Goal: Find contact information: Find contact information

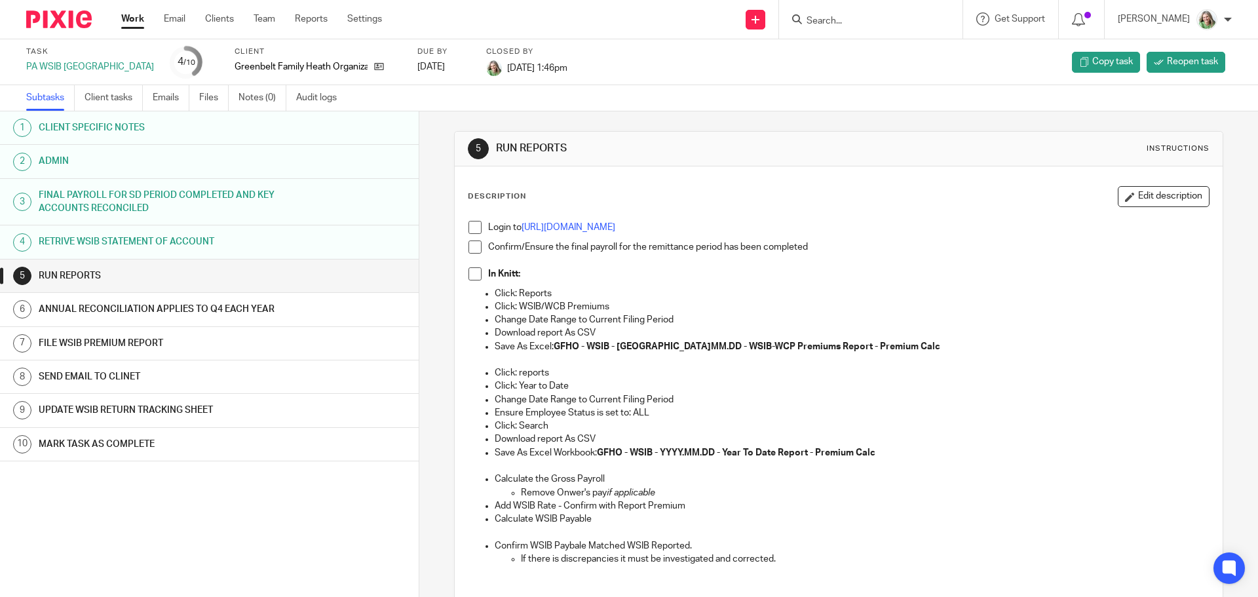
click at [866, 26] on input "Search" at bounding box center [864, 22] width 118 height 12
click at [125, 21] on link "Work" at bounding box center [132, 18] width 23 height 13
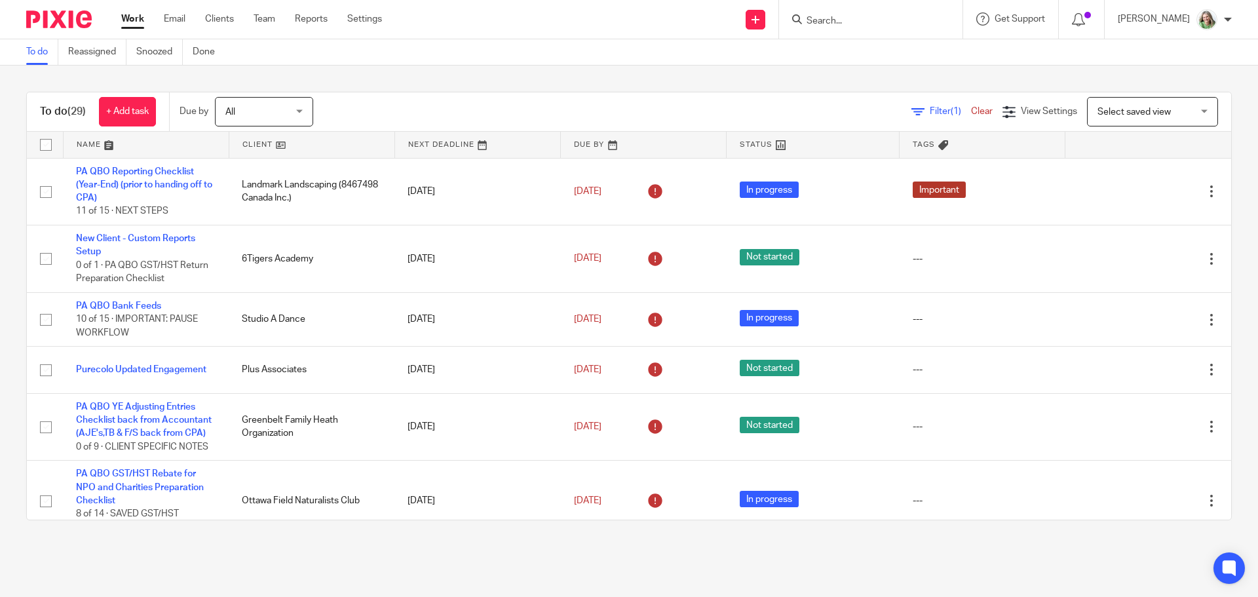
click at [884, 16] on input "Search" at bounding box center [864, 22] width 118 height 12
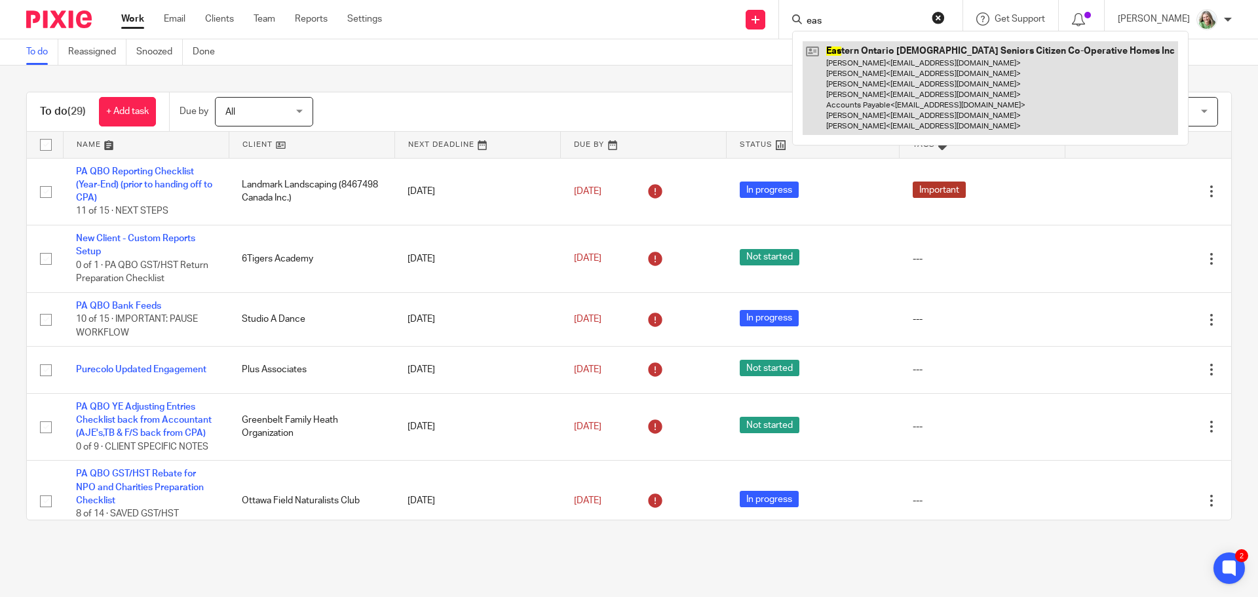
type input "eas"
click at [896, 69] on link at bounding box center [989, 88] width 375 height 94
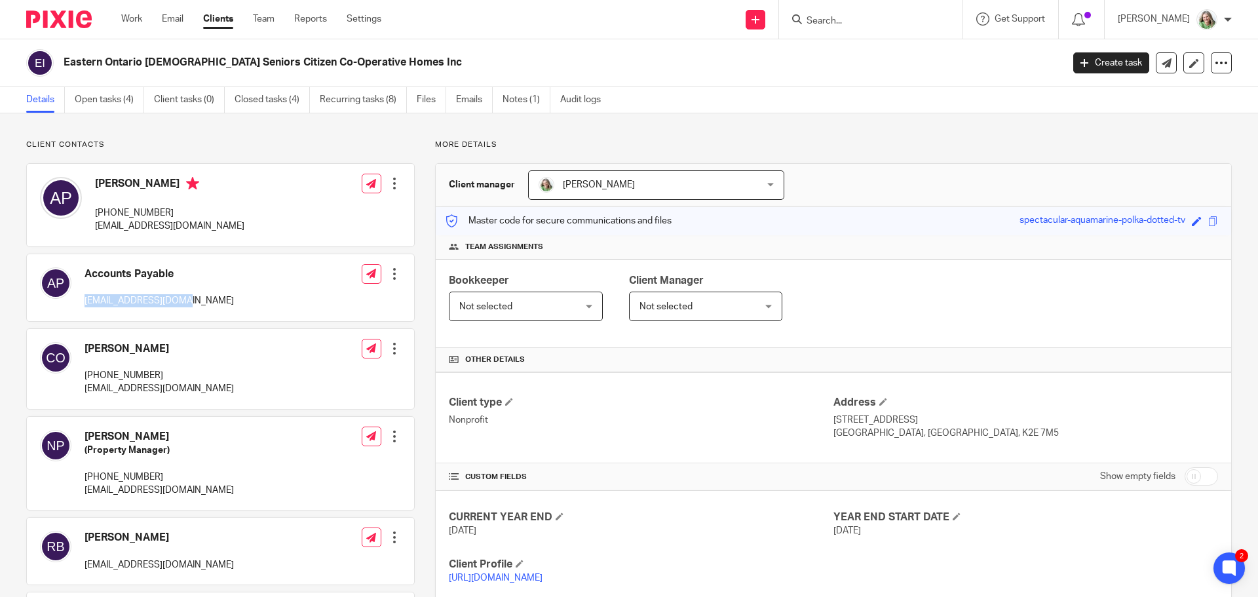
drag, startPoint x: 191, startPoint y: 298, endPoint x: 81, endPoint y: 299, distance: 109.4
click at [81, 299] on div "Accounts Payable [EMAIL_ADDRESS][DOMAIN_NAME] Edit contact Create client from c…" at bounding box center [220, 287] width 387 height 67
copy p "[EMAIL_ADDRESS][DOMAIN_NAME]"
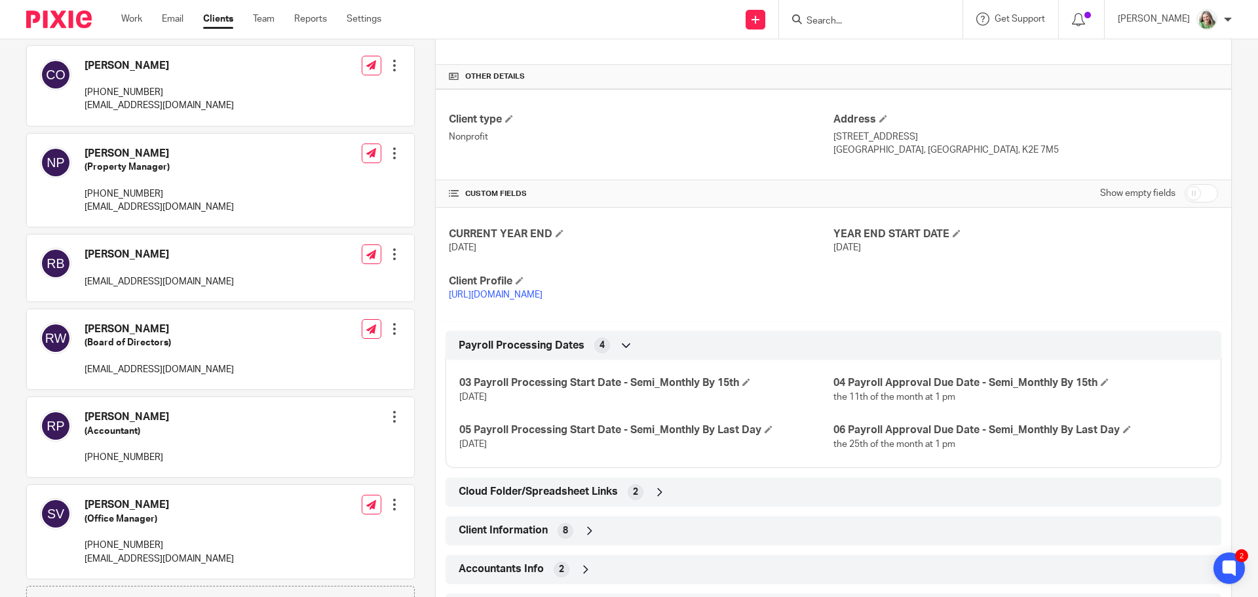
scroll to position [265, 0]
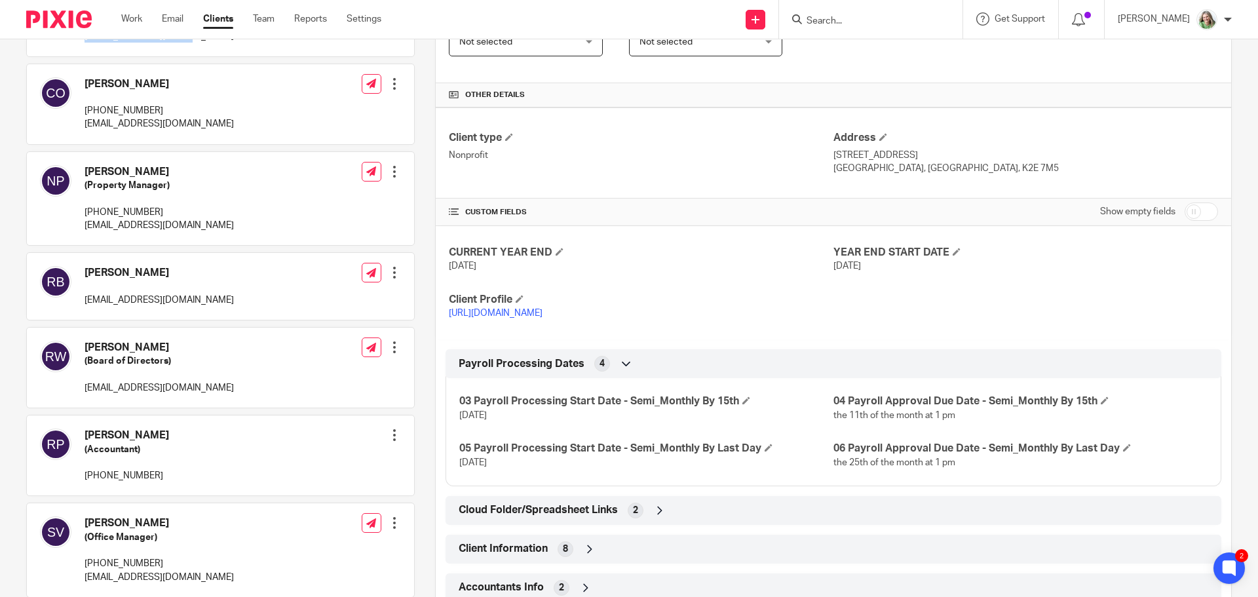
click at [1188, 208] on input "checkbox" at bounding box center [1200, 211] width 33 height 18
checkbox input "true"
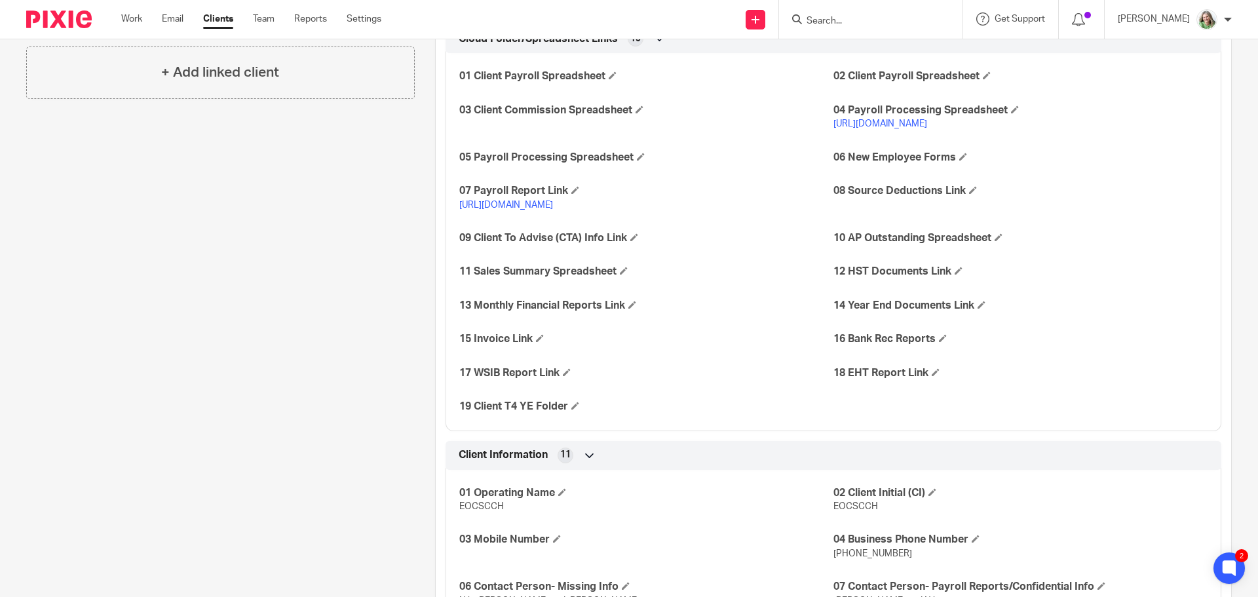
scroll to position [920, 0]
drag, startPoint x: 877, startPoint y: 521, endPoint x: 829, endPoint y: 518, distance: 48.5
click at [833, 511] on p "EOCSCCH" at bounding box center [1020, 504] width 374 height 13
copy span "EOCSCCH"
